Goal: Task Accomplishment & Management: Use online tool/utility

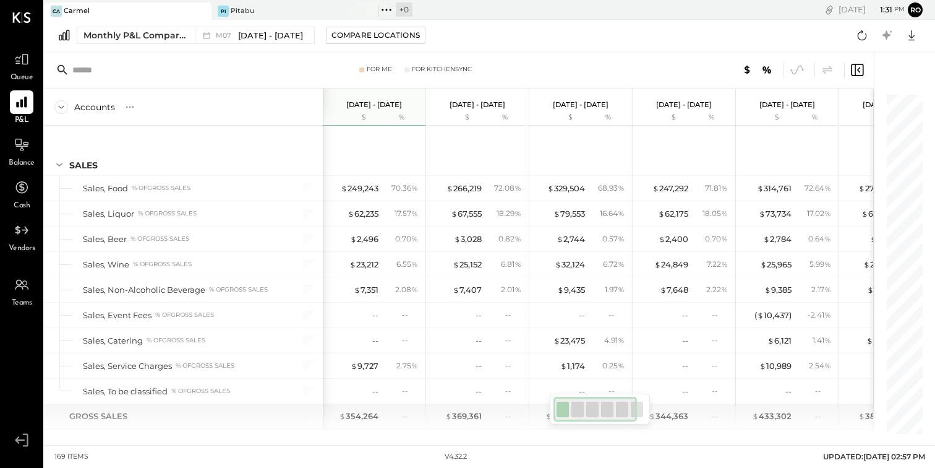
scroll to position [3346, 0]
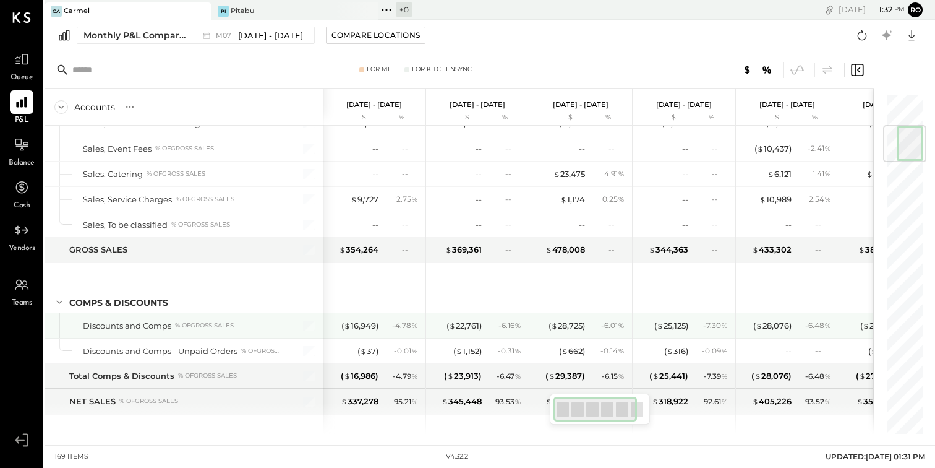
scroll to position [276, 0]
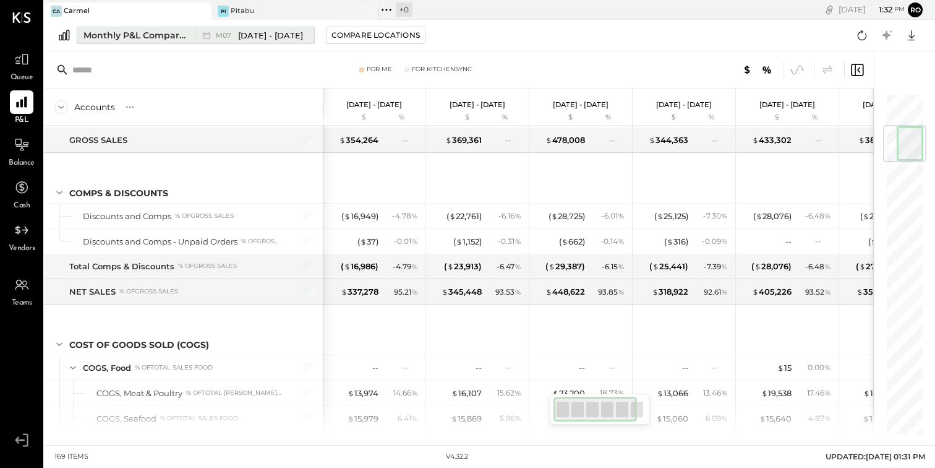
click at [283, 37] on span "[DATE] - [DATE]" at bounding box center [270, 36] width 65 height 12
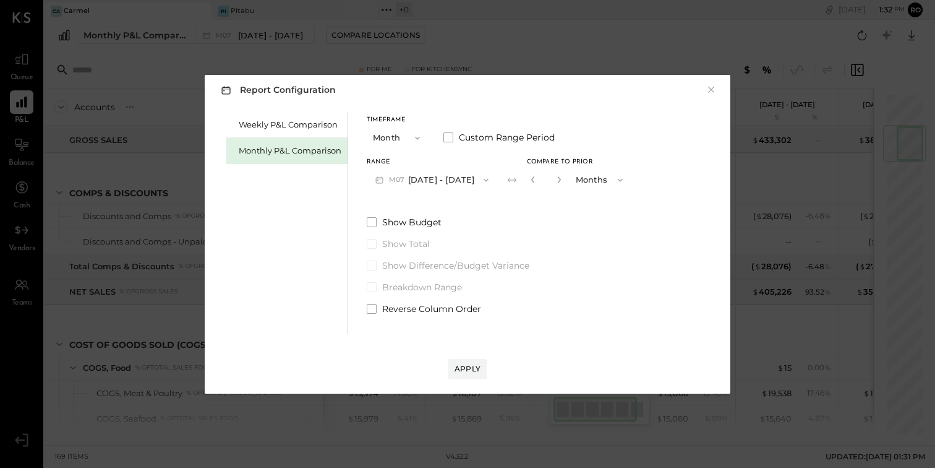
click at [281, 61] on div "Report Configuration × Weekly P&L Comparison Monthly P&L Comparison Timeframe M…" at bounding box center [467, 234] width 935 height 468
